Goal: Task Accomplishment & Management: Manage account settings

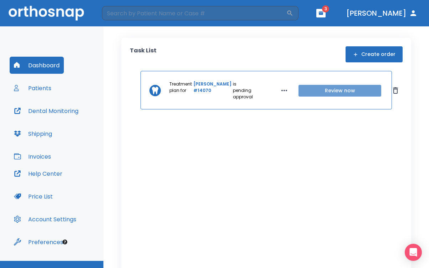
click at [300, 91] on button "Review now" at bounding box center [340, 91] width 83 height 12
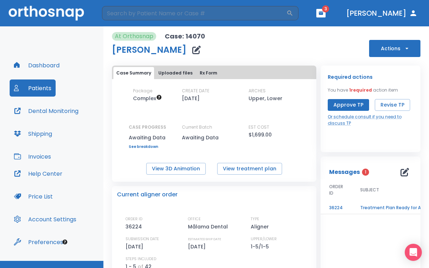
click at [368, 208] on td "Treatment Plan Ready for Approval!" at bounding box center [396, 208] width 89 height 12
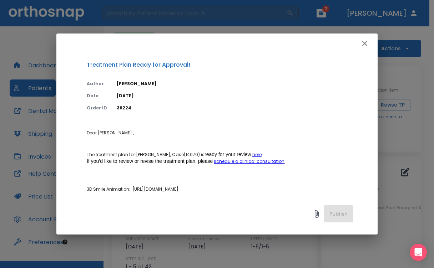
click at [365, 42] on icon "button" at bounding box center [364, 43] width 9 height 9
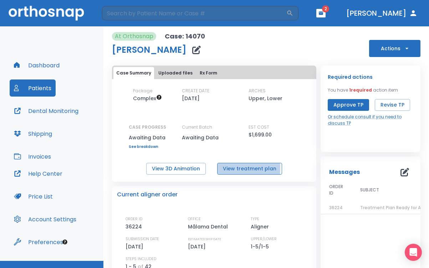
click at [226, 168] on button "View treatment plan" at bounding box center [249, 169] width 65 height 12
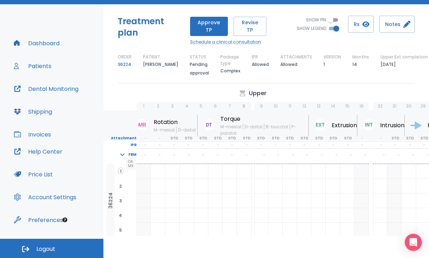
click at [257, 95] on p "Upper" at bounding box center [257, 93] width 17 height 9
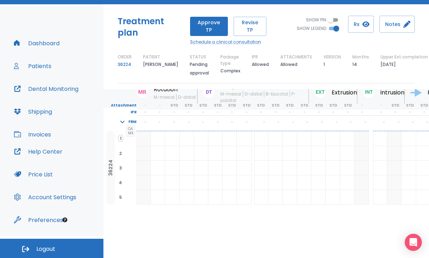
scroll to position [44, 0]
click at [52, 42] on button "Dashboard" at bounding box center [37, 43] width 54 height 17
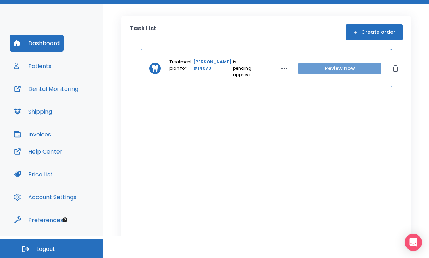
click at [299, 67] on button "Review now" at bounding box center [340, 69] width 83 height 12
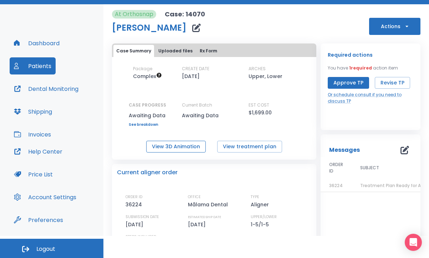
click at [190, 145] on button "View 3D Animation" at bounding box center [176, 147] width 60 height 12
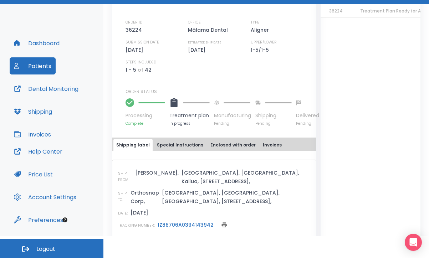
scroll to position [175, 0]
click at [186, 144] on button "Special Instructions" at bounding box center [180, 145] width 52 height 12
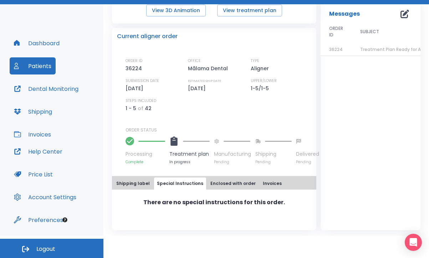
scroll to position [136, 0]
click at [139, 182] on button "Shipping label" at bounding box center [132, 184] width 39 height 12
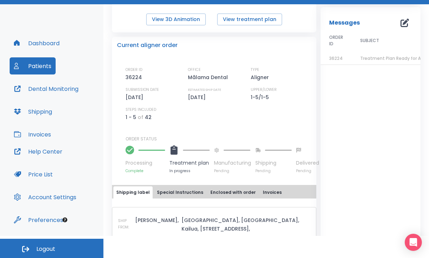
scroll to position [126, 0]
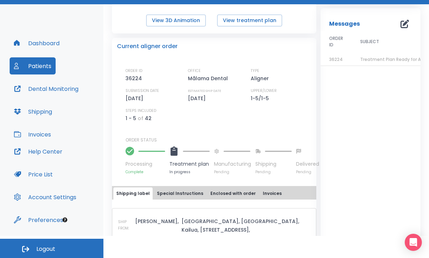
click at [36, 133] on button "Invoices" at bounding box center [33, 134] width 46 height 17
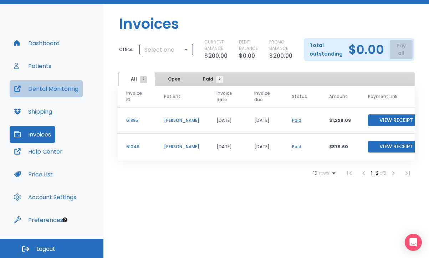
click at [56, 87] on button "Dental Monitoring" at bounding box center [46, 88] width 73 height 17
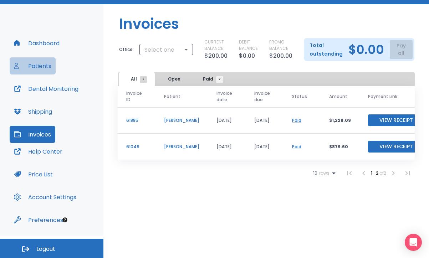
click at [34, 65] on button "Patients" at bounding box center [33, 65] width 46 height 17
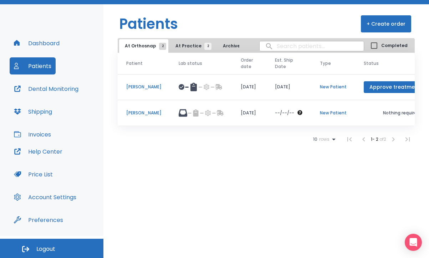
click at [153, 86] on p "[PERSON_NAME]" at bounding box center [143, 87] width 35 height 6
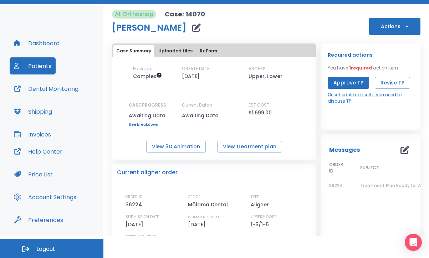
click at [150, 124] on link "See breakdown" at bounding box center [147, 125] width 37 height 4
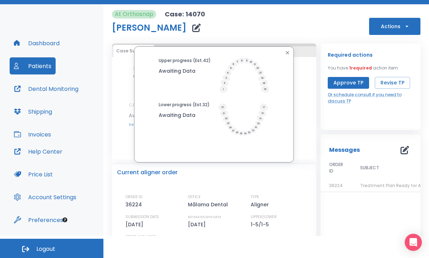
click at [285, 52] on icon "button" at bounding box center [288, 53] width 6 height 6
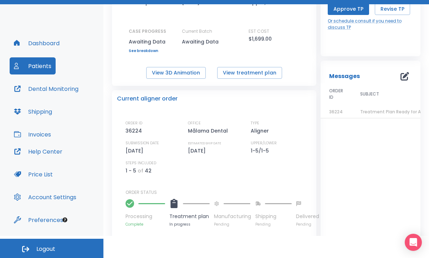
click at [30, 219] on button "Preferences" at bounding box center [39, 220] width 58 height 17
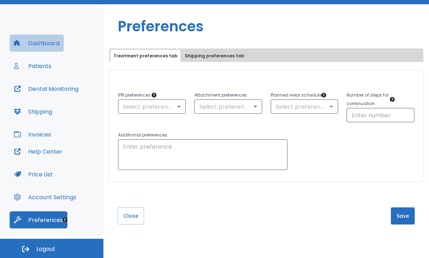
click at [45, 42] on button "Dashboard" at bounding box center [37, 43] width 54 height 17
